Goal: Task Accomplishment & Management: Use online tool/utility

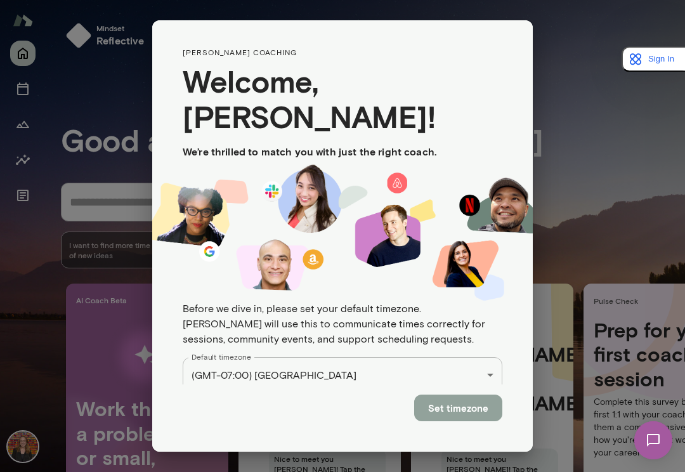
click at [453, 400] on button "Set timezone" at bounding box center [458, 408] width 88 height 27
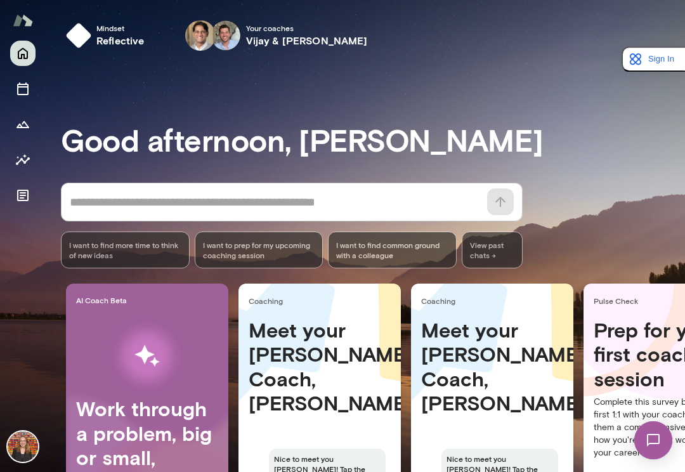
scroll to position [100, 0]
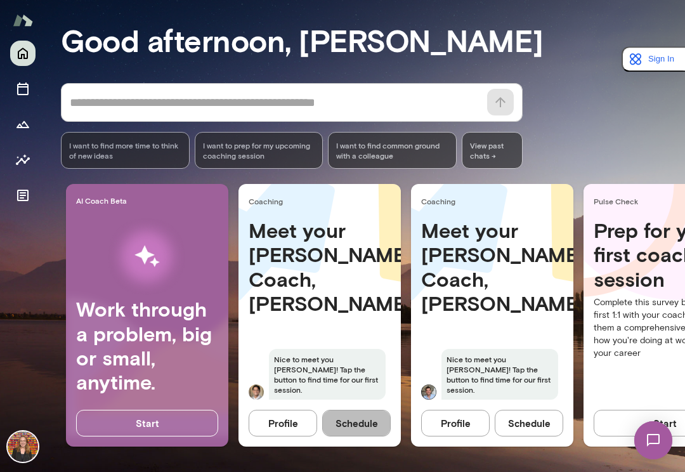
click at [352, 425] on button "Schedule" at bounding box center [356, 423] width 69 height 27
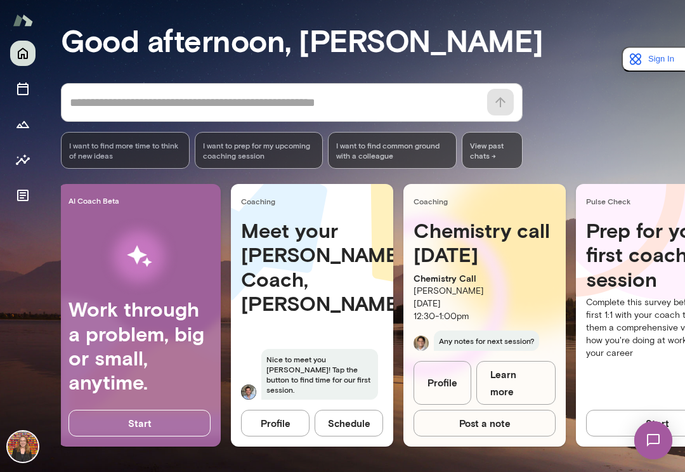
scroll to position [0, 9]
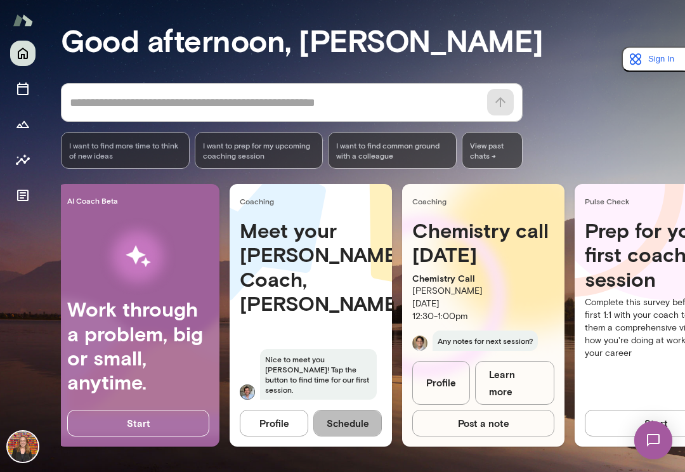
click at [351, 421] on button "Schedule" at bounding box center [347, 423] width 69 height 27
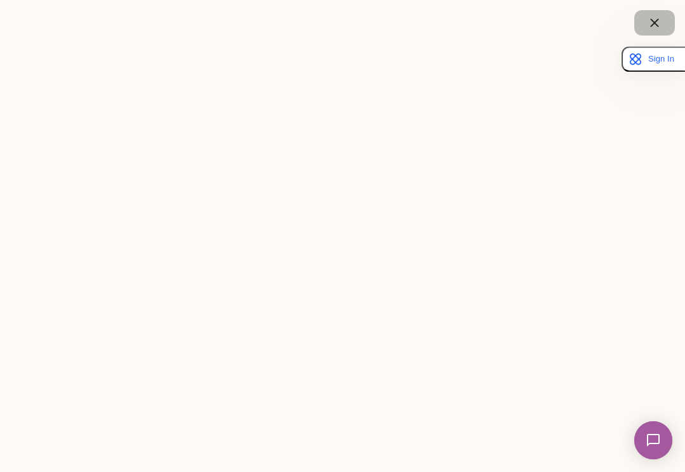
click at [653, 19] on icon "button" at bounding box center [654, 22] width 15 height 15
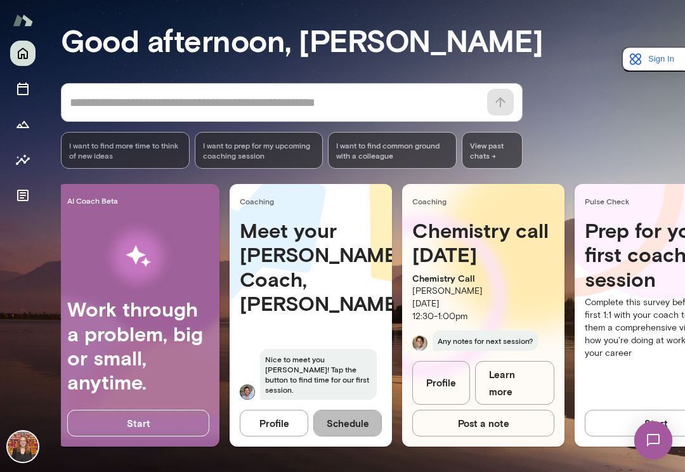
click at [345, 427] on button "Schedule" at bounding box center [347, 423] width 69 height 27
